Goal: Task Accomplishment & Management: Use online tool/utility

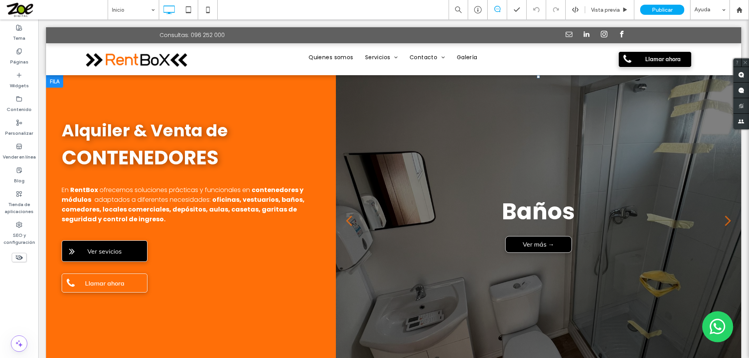
click at [436, 168] on link at bounding box center [538, 223] width 405 height 297
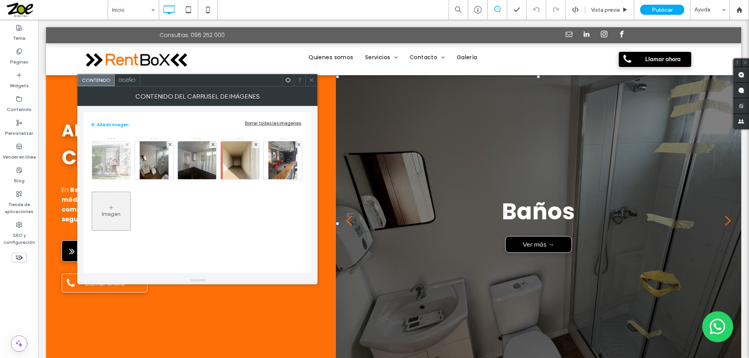
click at [106, 162] on img at bounding box center [111, 161] width 57 height 38
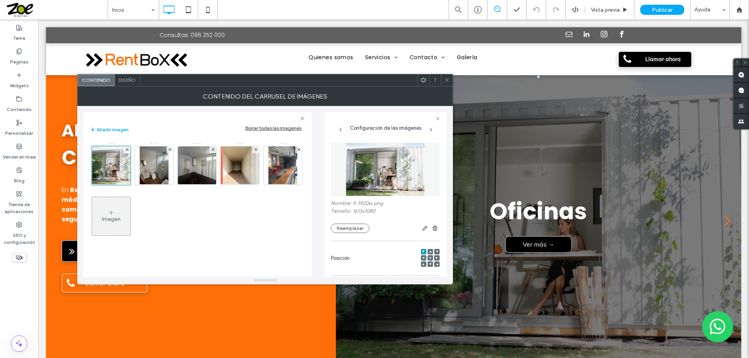
click at [447, 81] on icon at bounding box center [447, 80] width 6 height 6
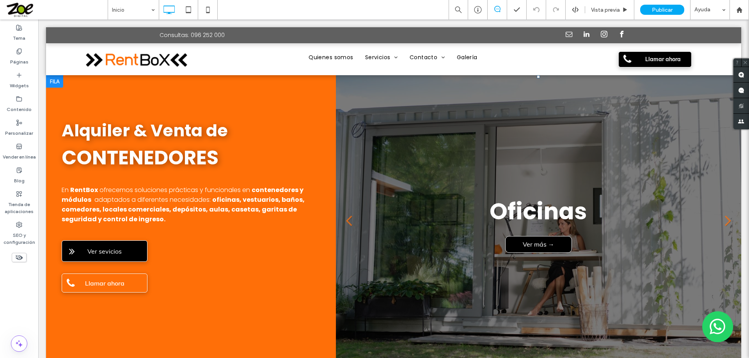
click at [449, 174] on link at bounding box center [538, 223] width 405 height 297
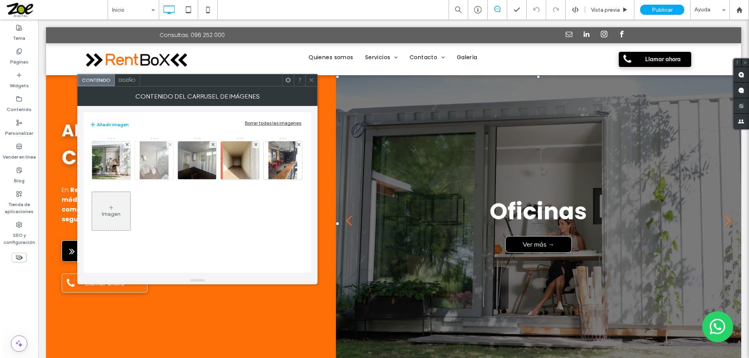
click at [153, 158] on img at bounding box center [154, 161] width 29 height 38
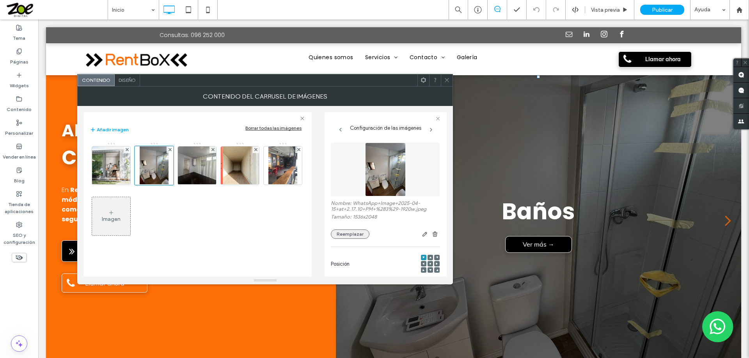
click at [348, 232] on button "Reemplazar" at bounding box center [350, 234] width 39 height 9
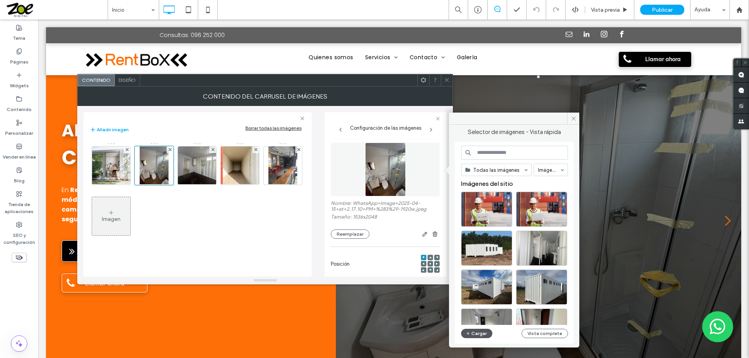
click at [471, 332] on button "Cargar" at bounding box center [476, 333] width 31 height 9
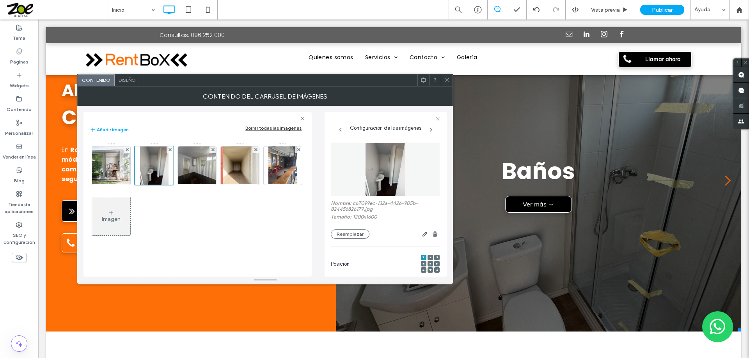
scroll to position [39, 0]
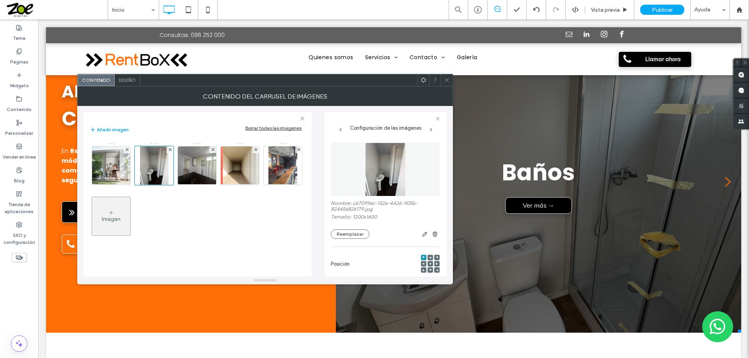
click at [446, 81] on use at bounding box center [447, 80] width 4 height 4
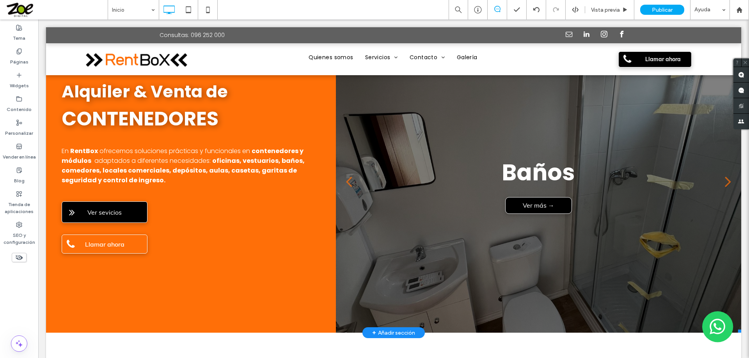
click at [406, 150] on link at bounding box center [538, 184] width 405 height 297
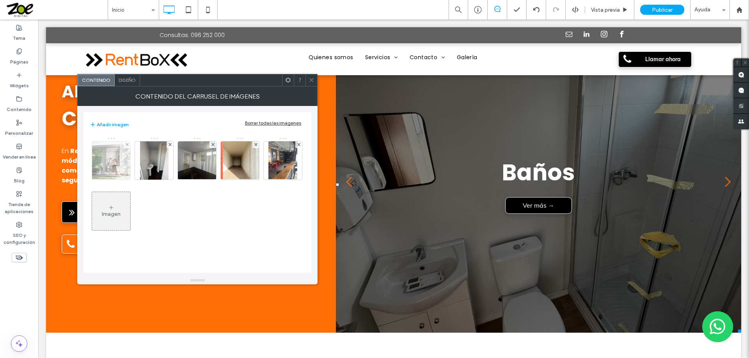
click at [104, 162] on img at bounding box center [111, 161] width 57 height 38
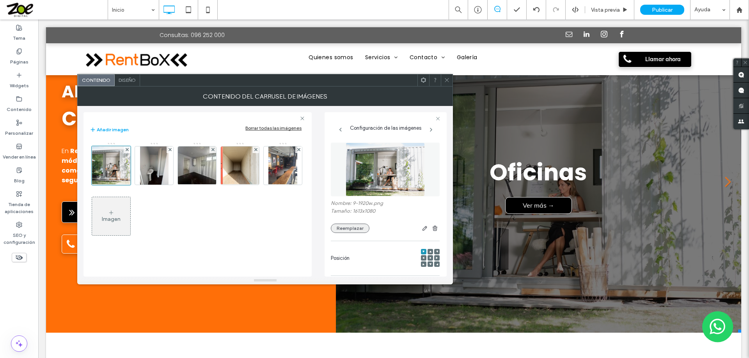
click at [344, 230] on button "Reemplazar" at bounding box center [350, 228] width 39 height 9
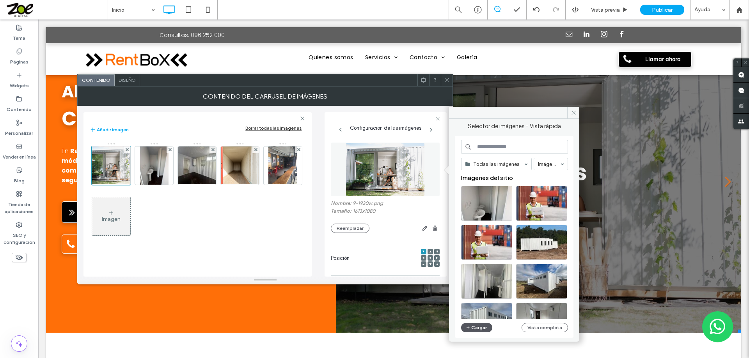
click at [484, 328] on button "Cargar" at bounding box center [476, 327] width 31 height 9
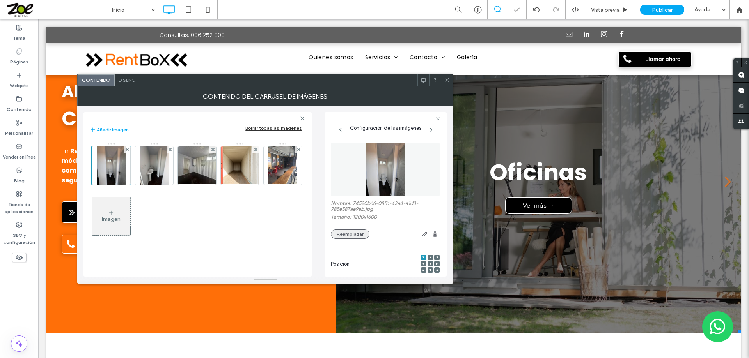
click at [353, 234] on button "Reemplazar" at bounding box center [350, 234] width 39 height 9
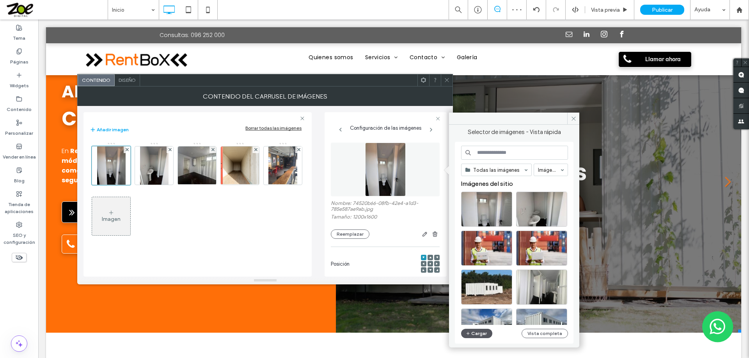
click at [478, 333] on button "Cargar" at bounding box center [476, 333] width 31 height 9
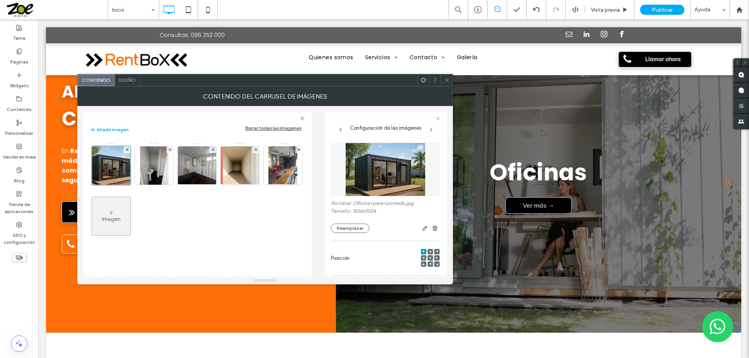
click at [446, 80] on icon at bounding box center [447, 80] width 6 height 6
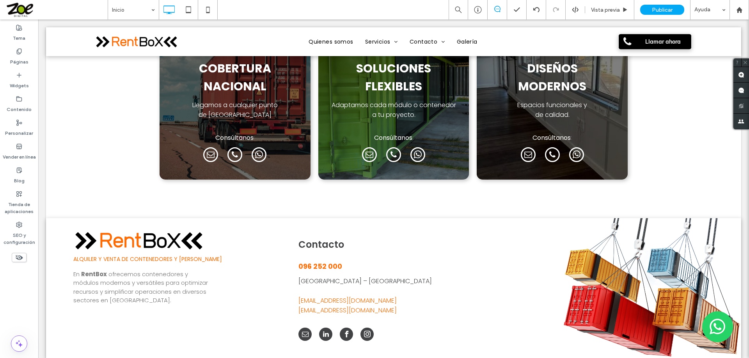
scroll to position [1563, 0]
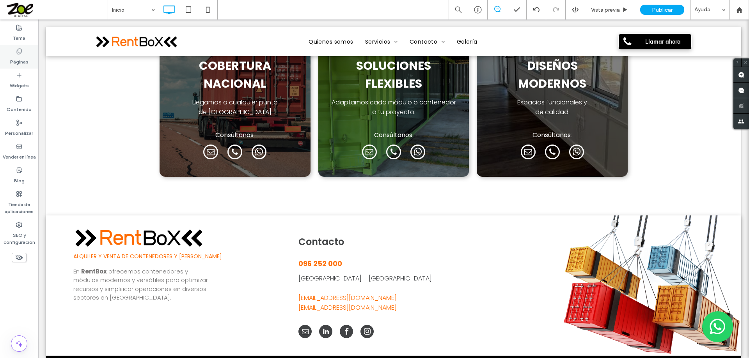
click at [17, 51] on use at bounding box center [19, 51] width 4 height 5
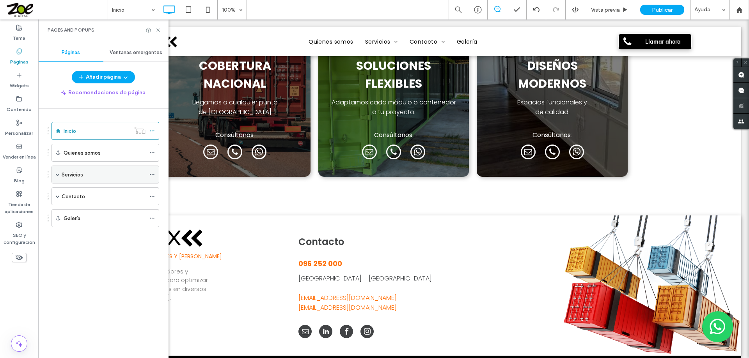
click at [78, 174] on label "Servicios" at bounding box center [72, 175] width 21 height 14
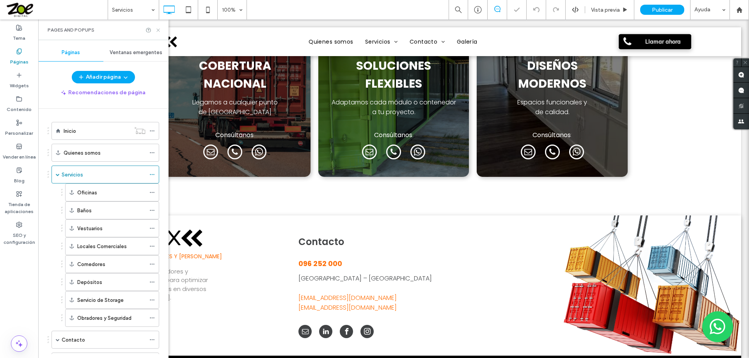
click at [156, 29] on icon at bounding box center [158, 30] width 6 height 6
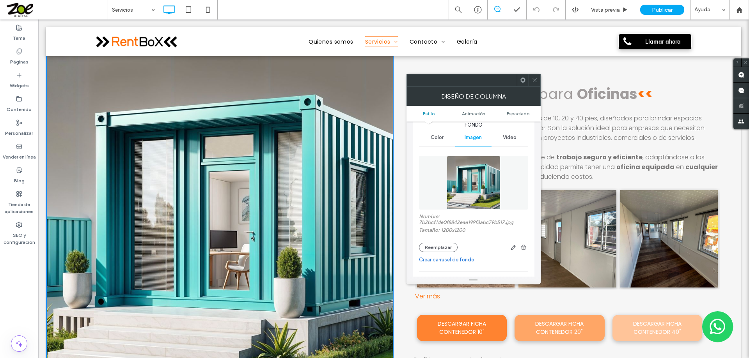
scroll to position [39, 0]
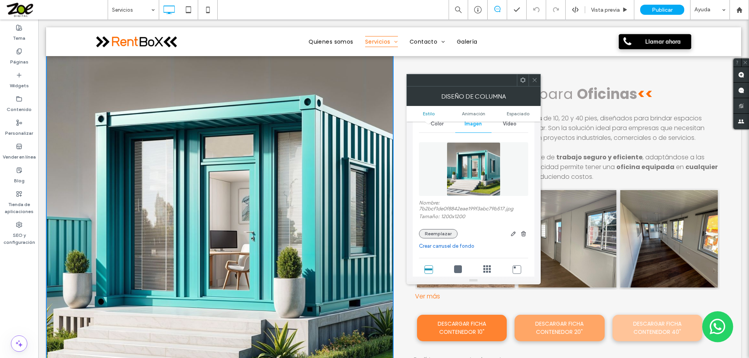
click at [434, 233] on button "Reemplazar" at bounding box center [438, 233] width 39 height 9
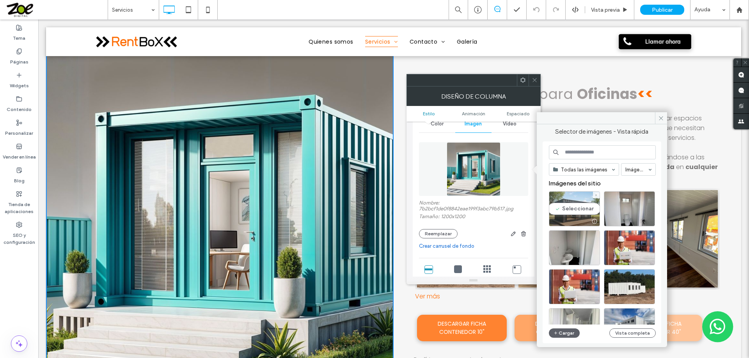
click at [574, 207] on div "Seleccionar" at bounding box center [574, 208] width 51 height 35
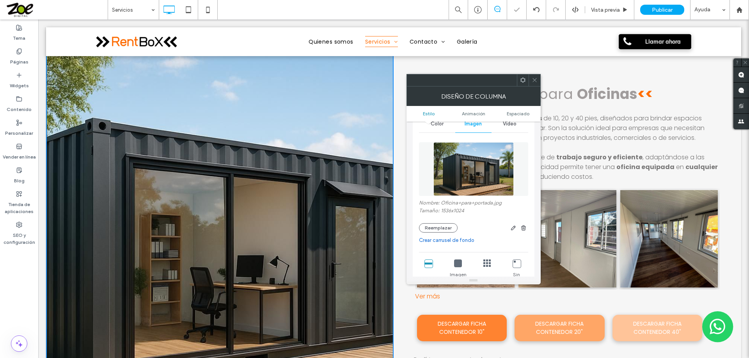
click at [534, 80] on icon at bounding box center [535, 80] width 6 height 6
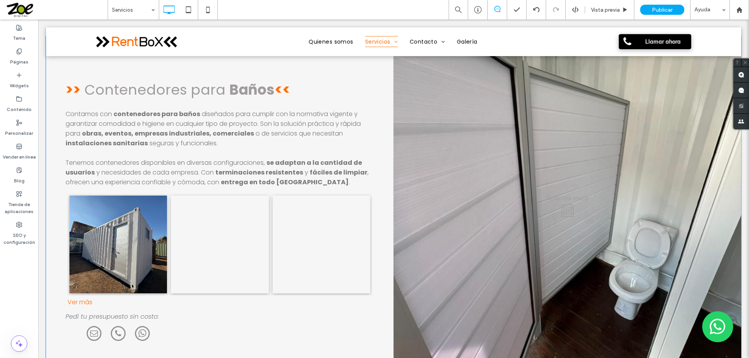
scroll to position [858, 0]
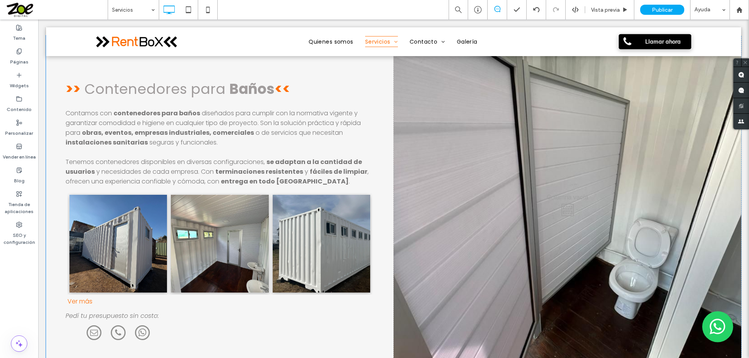
click at [402, 187] on div "Click To Paste" at bounding box center [567, 208] width 347 height 346
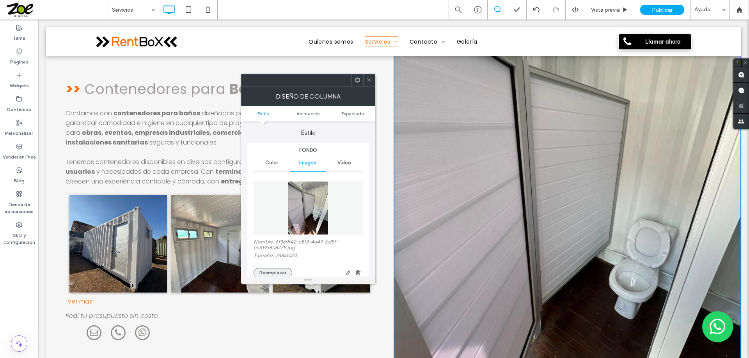
click at [283, 272] on button "Reemplazar" at bounding box center [272, 272] width 39 height 9
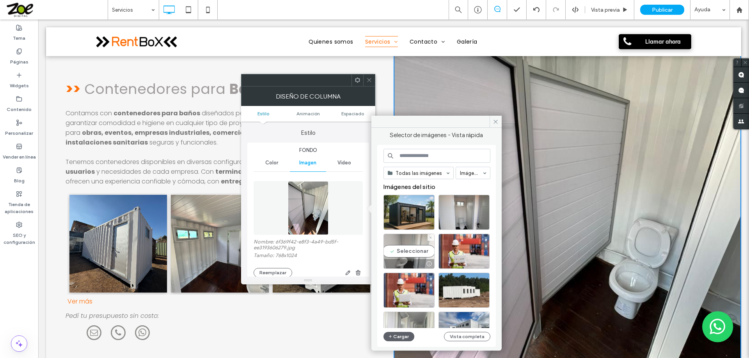
click at [406, 248] on div "Seleccionar" at bounding box center [408, 251] width 51 height 35
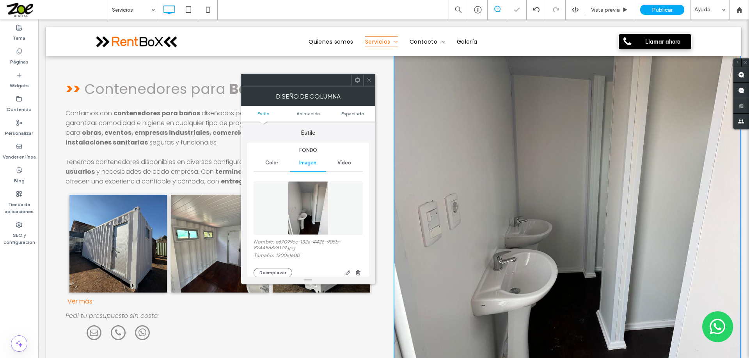
click at [366, 80] on icon at bounding box center [369, 80] width 6 height 6
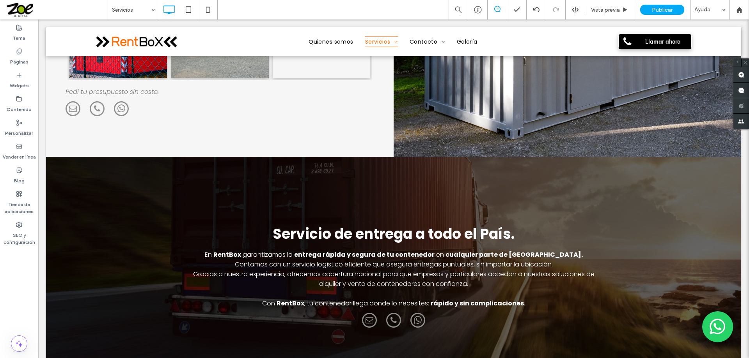
scroll to position [3198, 0]
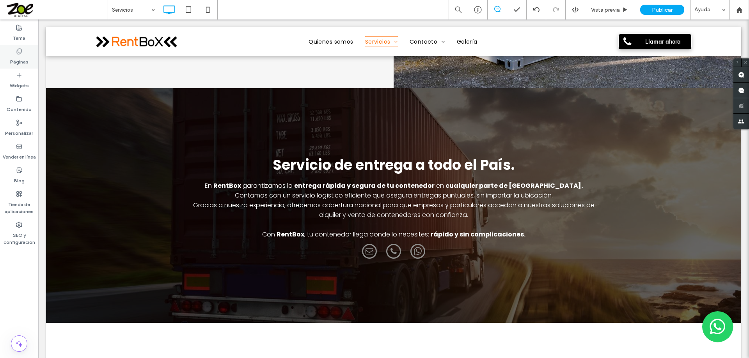
click at [17, 53] on icon at bounding box center [19, 51] width 6 height 6
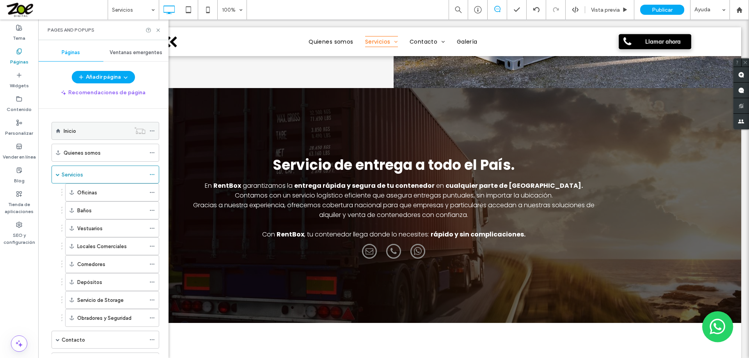
click at [70, 128] on label "Inicio" at bounding box center [70, 131] width 12 height 14
click at [158, 30] on use at bounding box center [157, 29] width 3 height 3
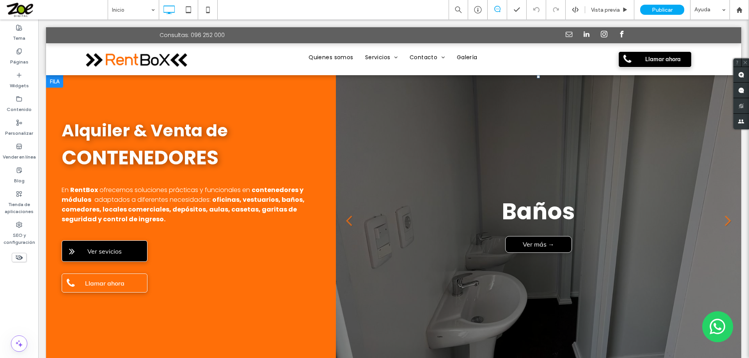
click at [419, 175] on link at bounding box center [538, 223] width 405 height 297
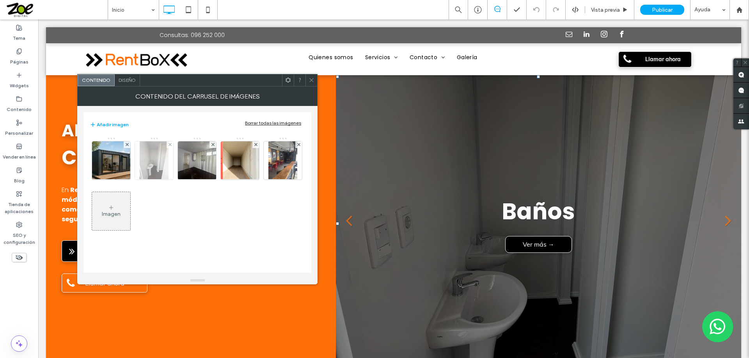
click at [151, 161] on img at bounding box center [154, 161] width 29 height 38
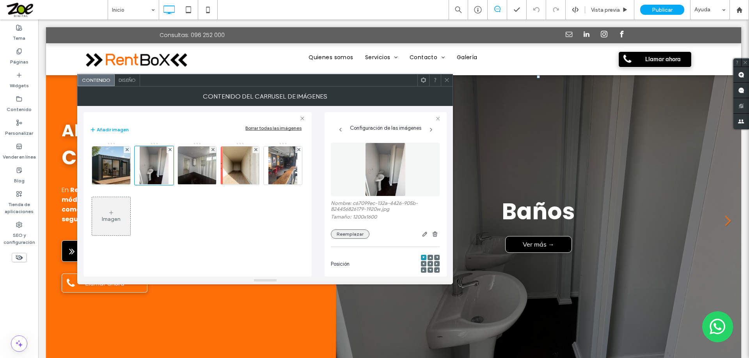
click at [358, 233] on button "Reemplazar" at bounding box center [350, 234] width 39 height 9
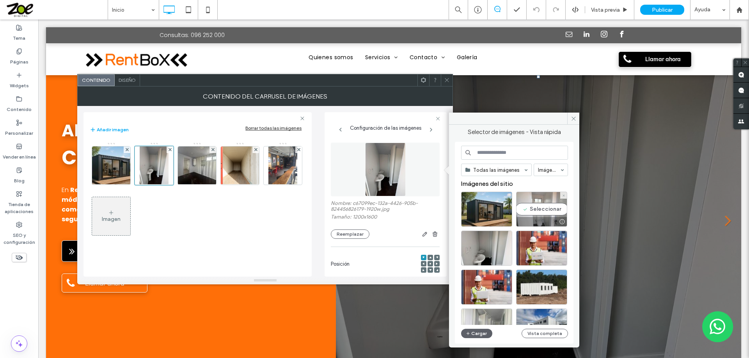
click at [553, 212] on div "Seleccionar" at bounding box center [541, 209] width 51 height 35
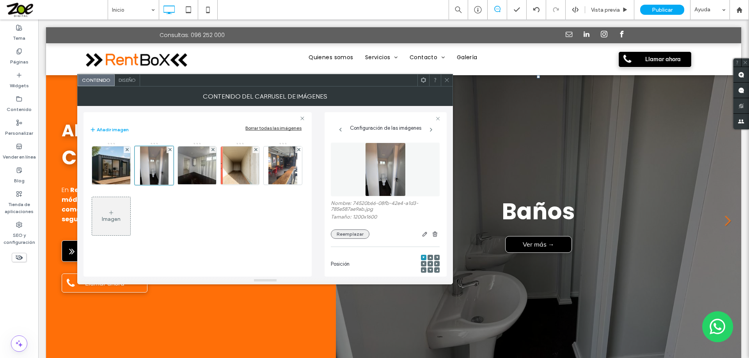
click at [348, 234] on button "Reemplazar" at bounding box center [350, 234] width 39 height 9
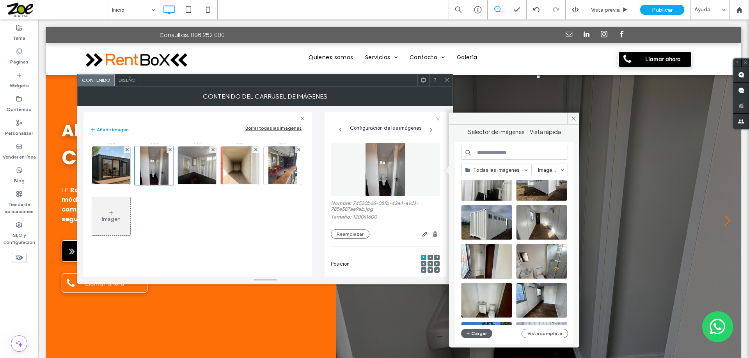
scroll to position [156, 0]
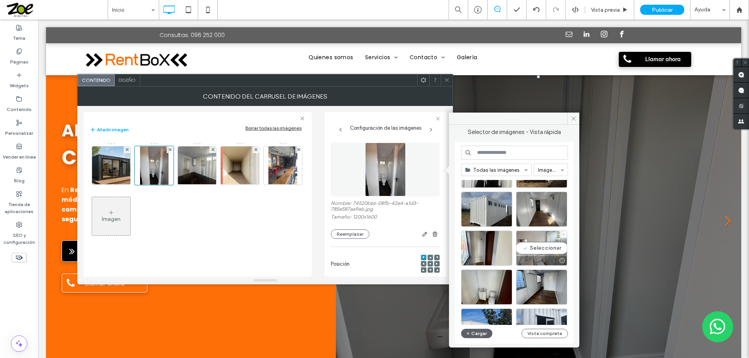
click at [532, 244] on div "Seleccionar" at bounding box center [541, 248] width 51 height 35
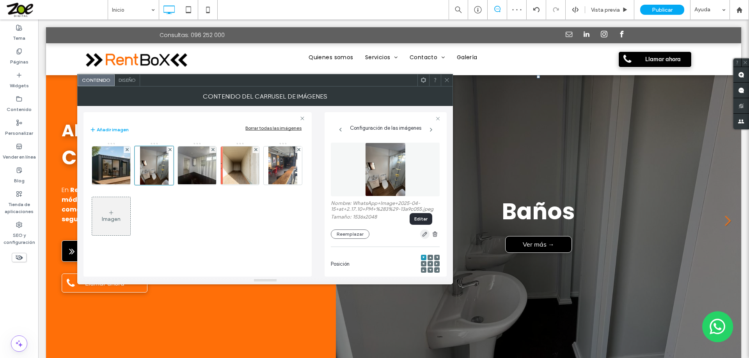
click at [422, 234] on icon "button" at bounding box center [425, 234] width 6 height 6
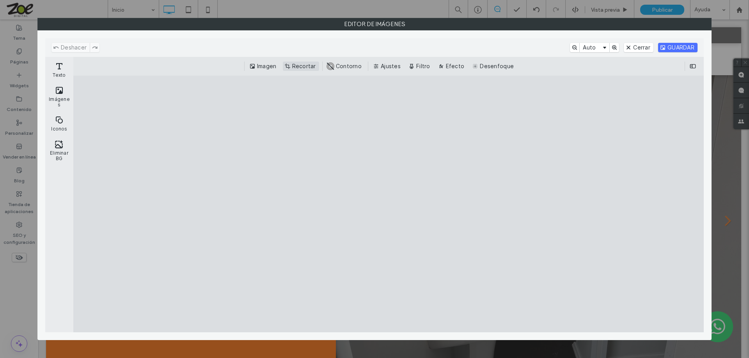
click at [300, 64] on button "Recortar" at bounding box center [301, 66] width 36 height 9
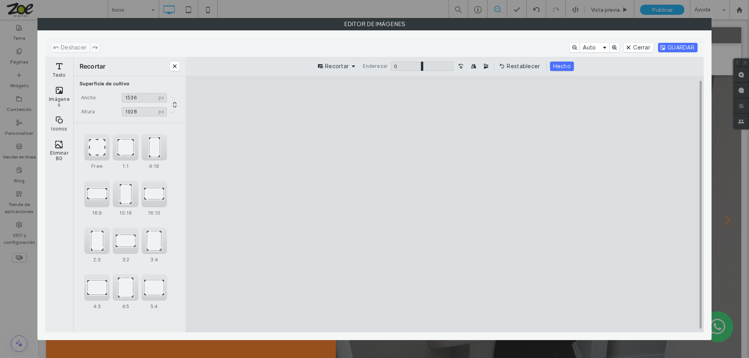
type input "****"
drag, startPoint x: 370, startPoint y: 104, endPoint x: 347, endPoint y: 120, distance: 27.4
click at [445, 204] on cesdk-canvas "Lienzo del editor" at bounding box center [445, 204] width 0 height 0
type input "****"
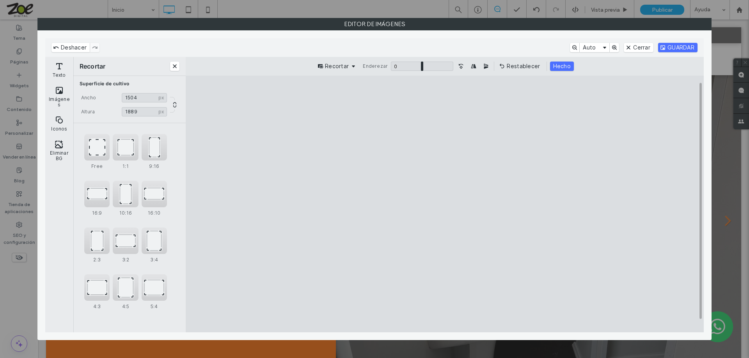
type input "****"
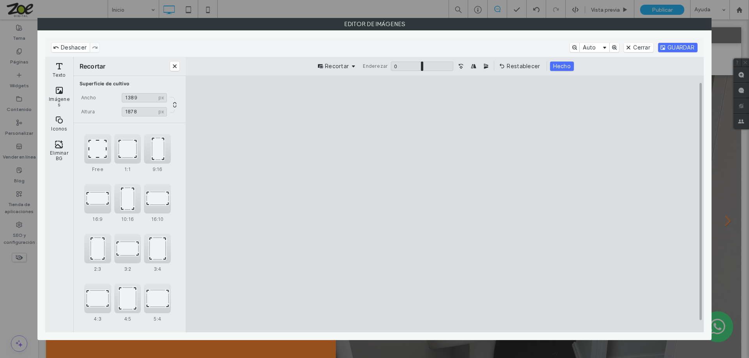
type input "****"
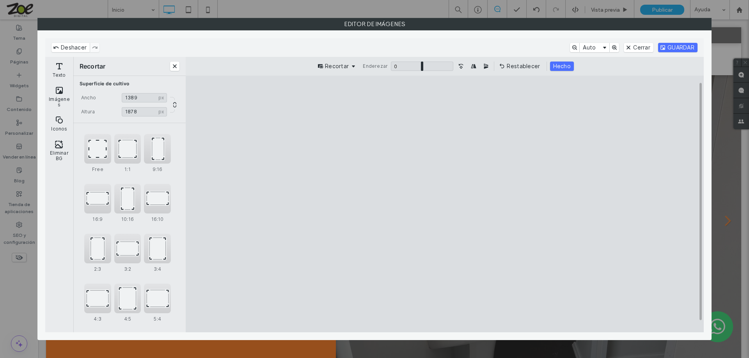
type input "****"
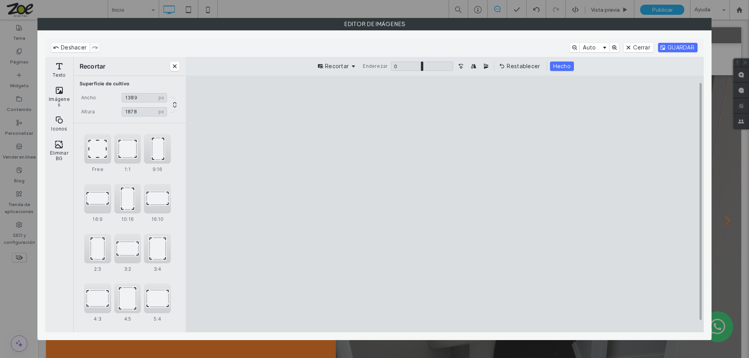
type input "****"
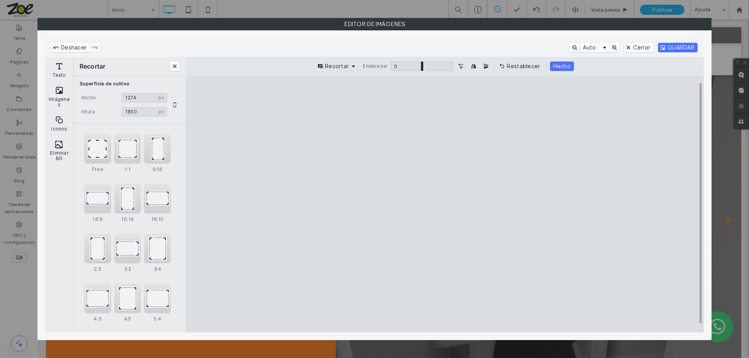
type input "****"
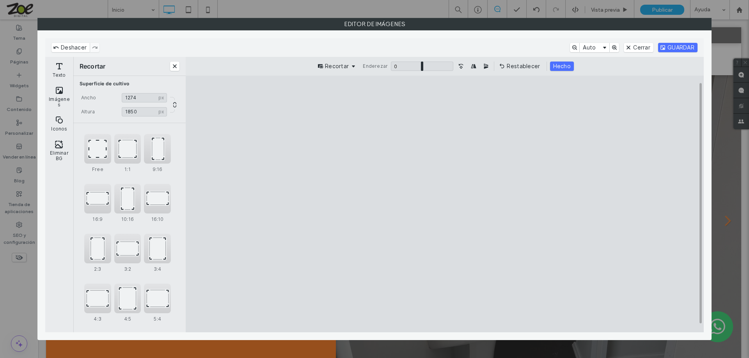
type input "****"
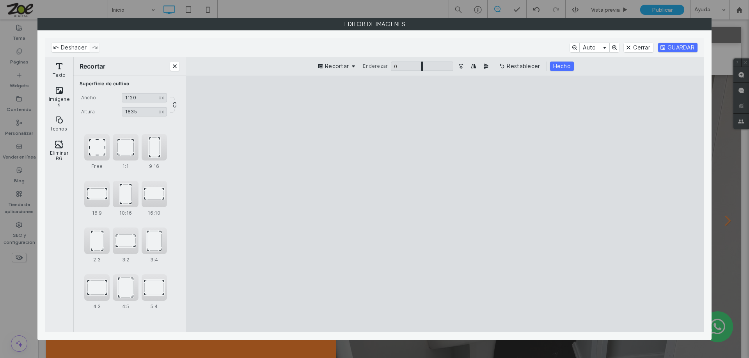
type input "****"
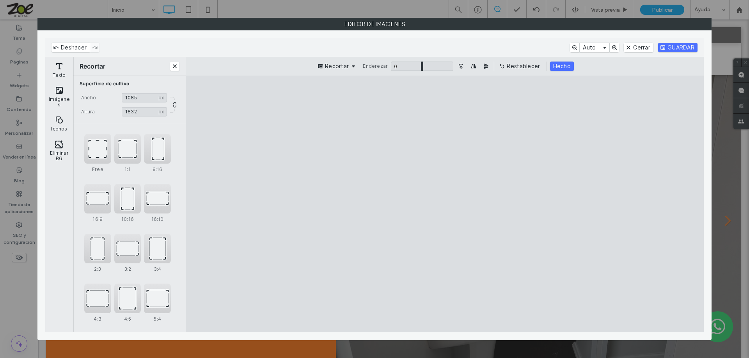
type input "****"
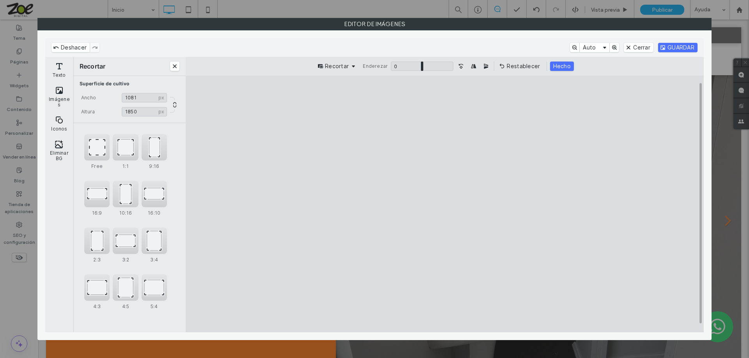
type input "****"
drag, startPoint x: 528, startPoint y: 316, endPoint x: 478, endPoint y: 309, distance: 50.4
click at [445, 204] on cesdk-canvas "Lienzo del editor" at bounding box center [445, 204] width 0 height 0
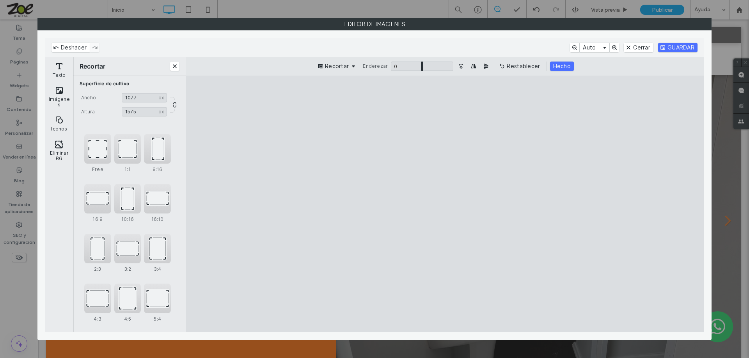
type input "****"
drag, startPoint x: 385, startPoint y: 108, endPoint x: 362, endPoint y: 136, distance: 36.7
click at [445, 204] on cesdk-canvas "Lienzo del editor" at bounding box center [445, 204] width 0 height 0
click at [560, 67] on button "Hecho" at bounding box center [562, 66] width 24 height 9
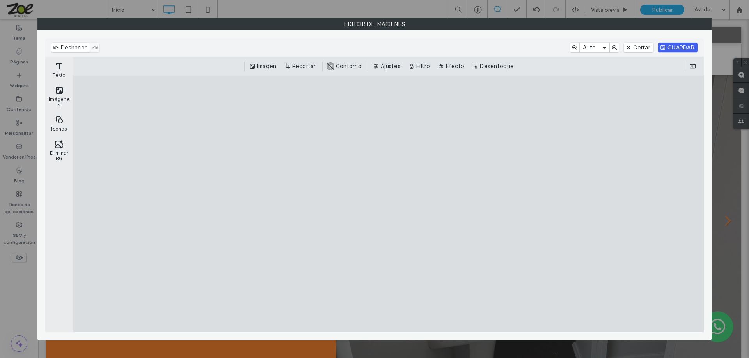
click at [677, 47] on button "GUARDAR" at bounding box center [677, 47] width 39 height 9
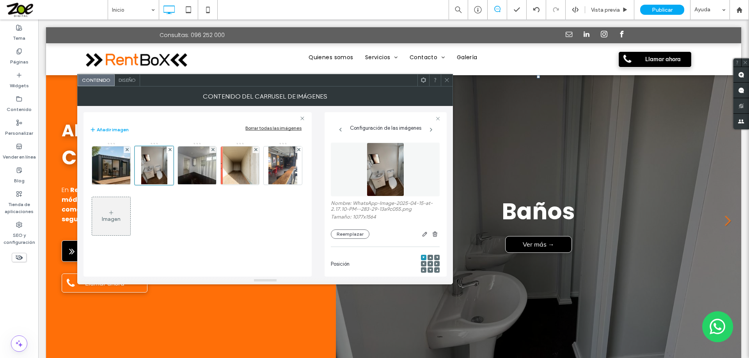
click at [447, 80] on use at bounding box center [447, 80] width 4 height 4
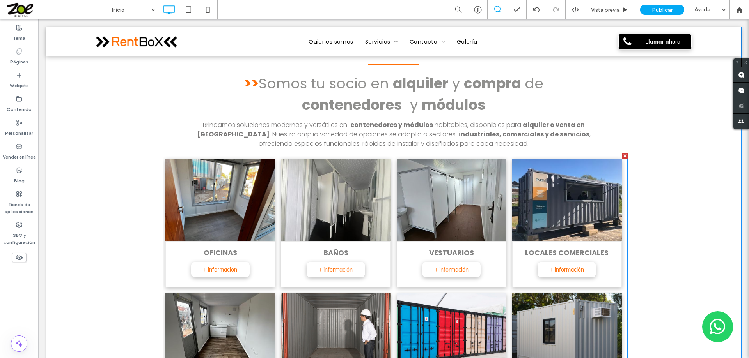
scroll to position [390, 0]
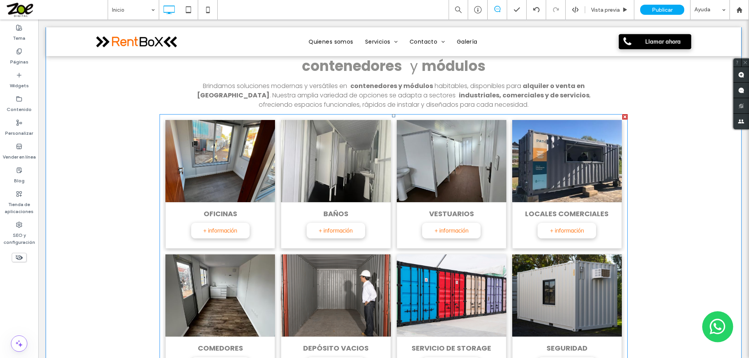
click at [337, 163] on link at bounding box center [336, 161] width 116 height 87
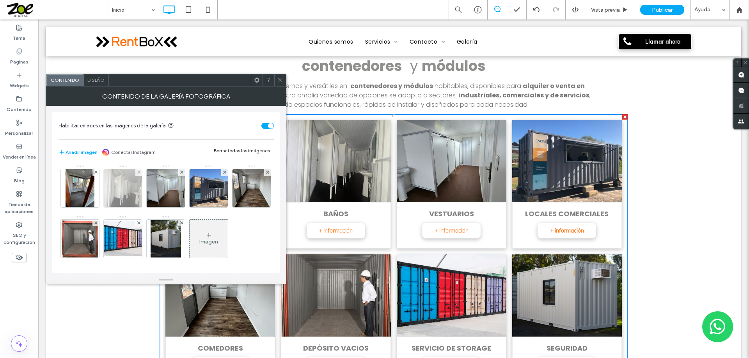
click at [131, 188] on img at bounding box center [122, 188] width 53 height 38
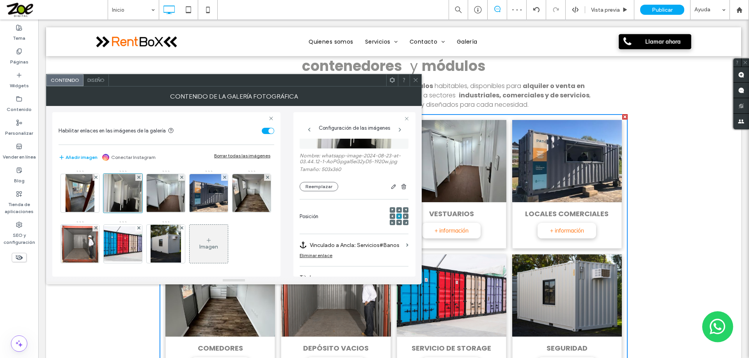
scroll to position [44, 0]
click at [319, 187] on button "Reemplazar" at bounding box center [319, 189] width 39 height 9
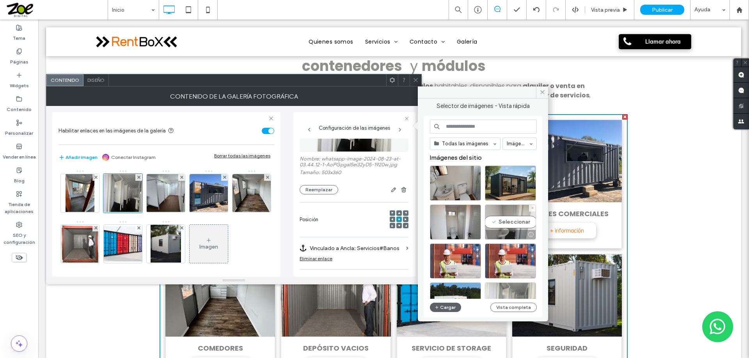
click at [501, 223] on div "Seleccionar" at bounding box center [510, 222] width 51 height 35
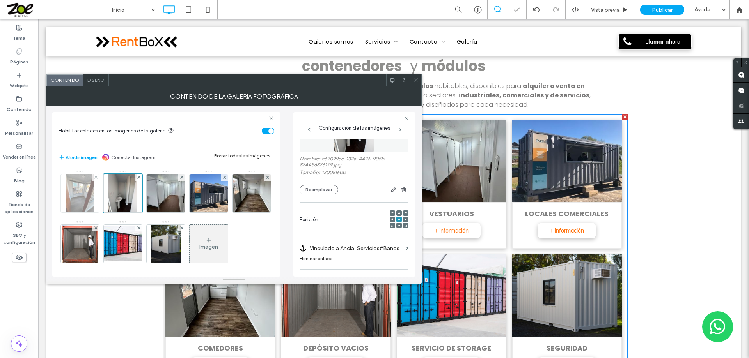
click at [74, 191] on img at bounding box center [80, 193] width 29 height 38
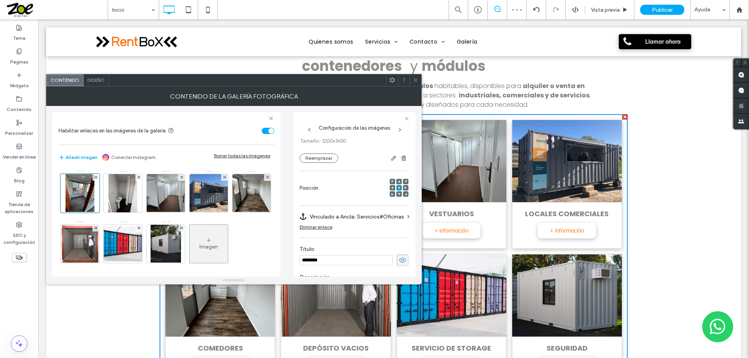
scroll to position [47, 0]
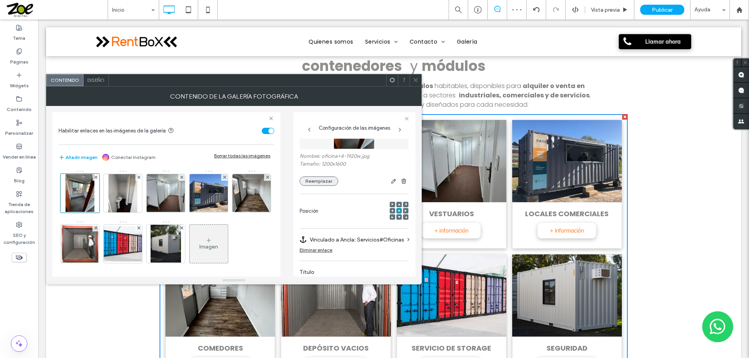
click at [308, 180] on button "Reemplazar" at bounding box center [319, 181] width 39 height 9
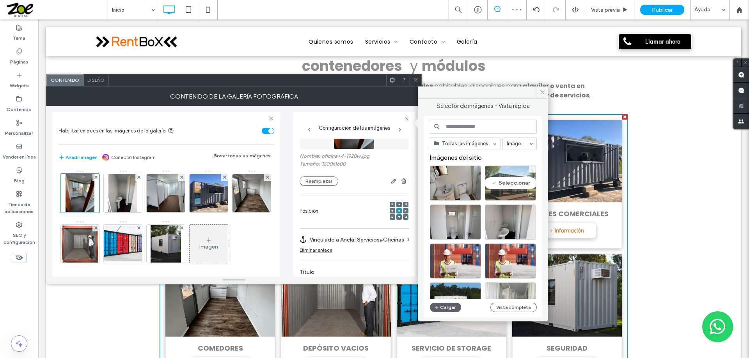
click at [511, 189] on div "Seleccionar" at bounding box center [510, 183] width 51 height 35
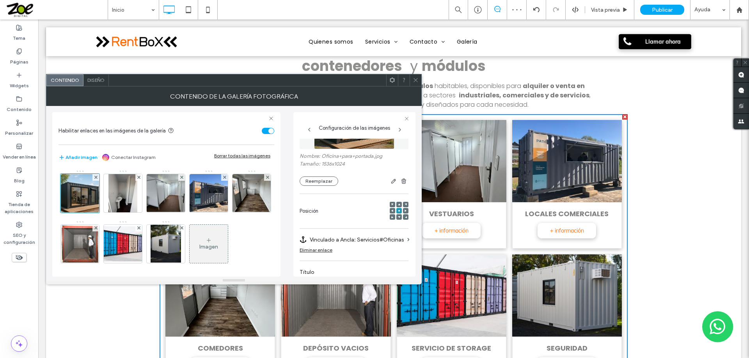
click at [415, 78] on icon at bounding box center [416, 80] width 6 height 6
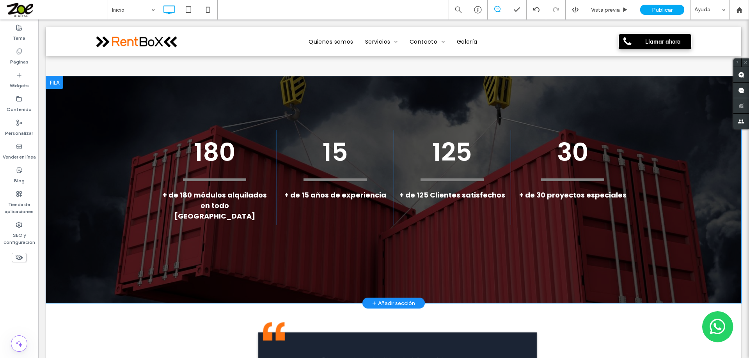
scroll to position [1209, 0]
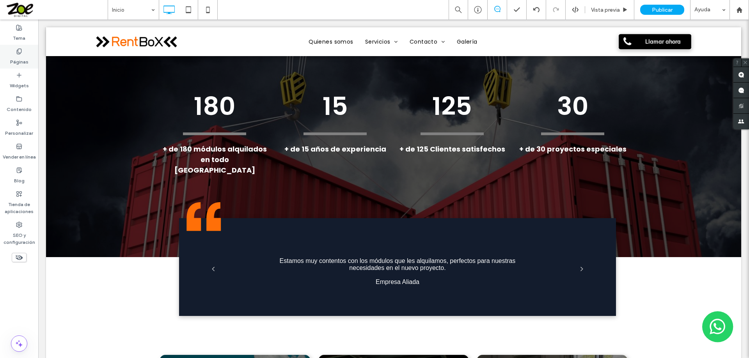
click at [18, 50] on icon at bounding box center [19, 51] width 6 height 6
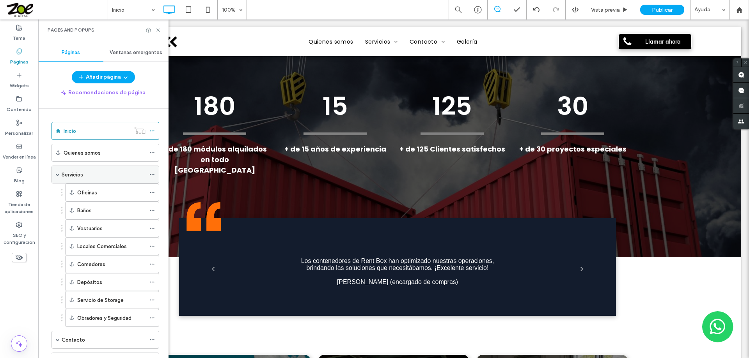
click at [67, 173] on label "Servicios" at bounding box center [72, 175] width 21 height 14
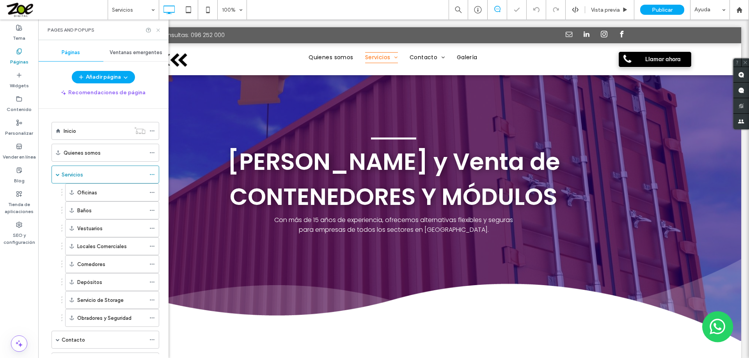
drag, startPoint x: 159, startPoint y: 30, endPoint x: 136, endPoint y: 21, distance: 25.1
click at [159, 30] on icon at bounding box center [158, 30] width 6 height 6
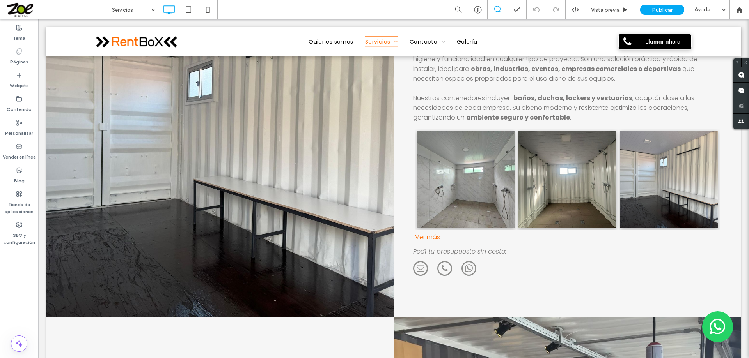
scroll to position [1287, 0]
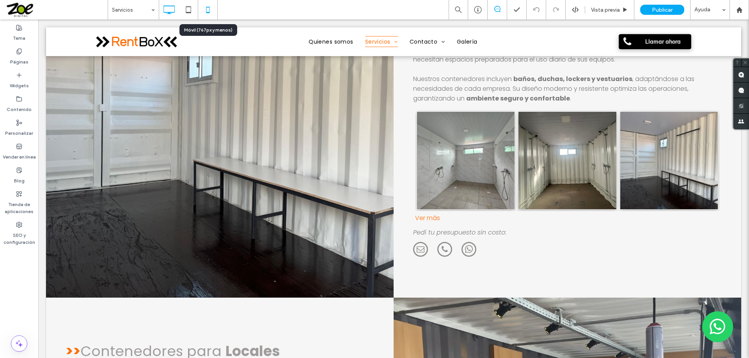
click at [210, 12] on icon at bounding box center [208, 10] width 16 height 16
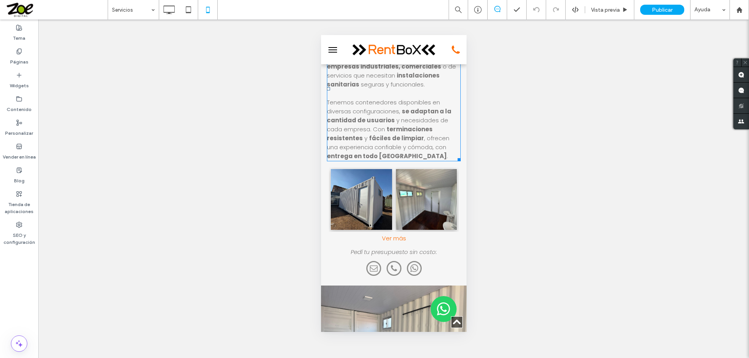
scroll to position [1170, 0]
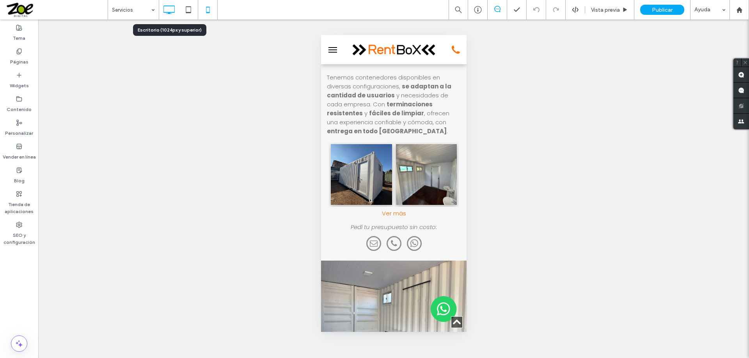
click at [168, 11] on icon at bounding box center [169, 10] width 16 height 16
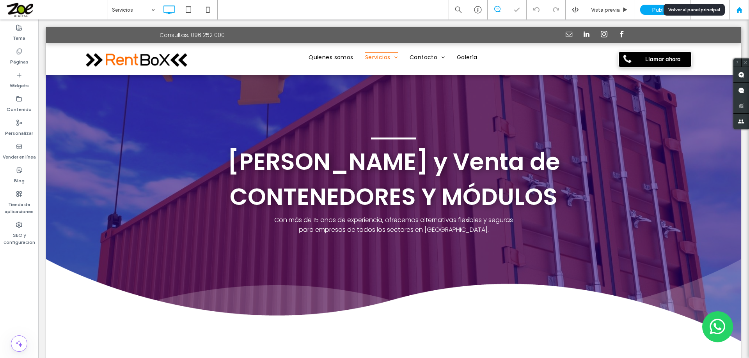
scroll to position [0, 0]
click at [737, 11] on use at bounding box center [739, 10] width 6 height 6
